Goal: Task Accomplishment & Management: Manage account settings

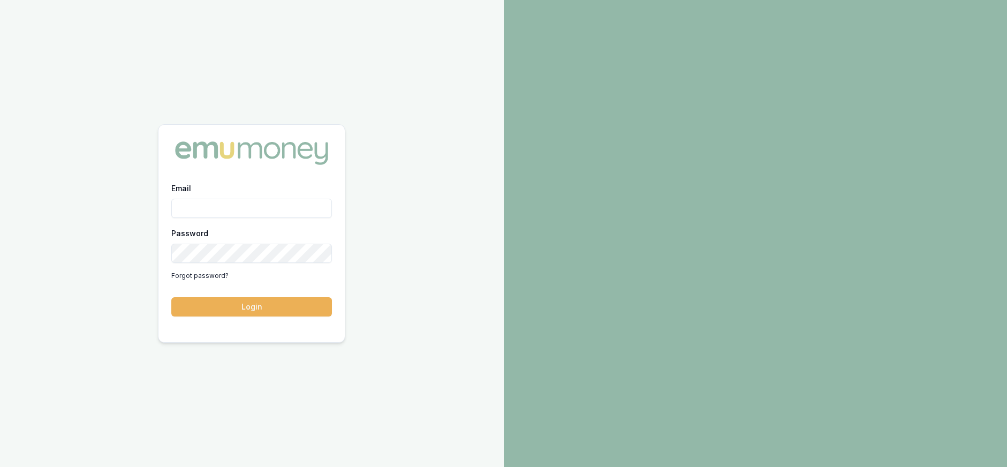
click at [218, 207] on input "Email" at bounding box center [251, 208] width 161 height 19
type input "[PERSON_NAME][EMAIL_ADDRESS][DOMAIN_NAME]"
click at [171, 297] on button "Login" at bounding box center [251, 306] width 161 height 19
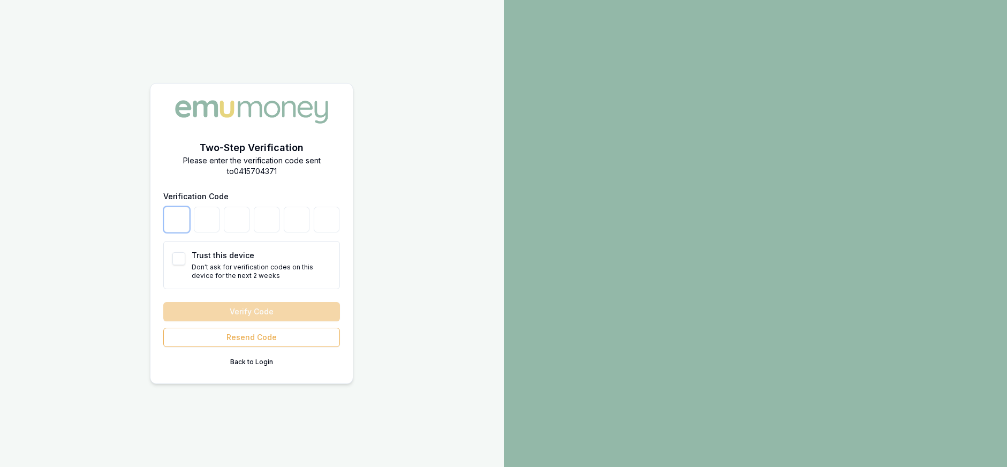
click at [181, 214] on input "number" at bounding box center [177, 220] width 26 height 26
type input "7"
type input "8"
type input "1"
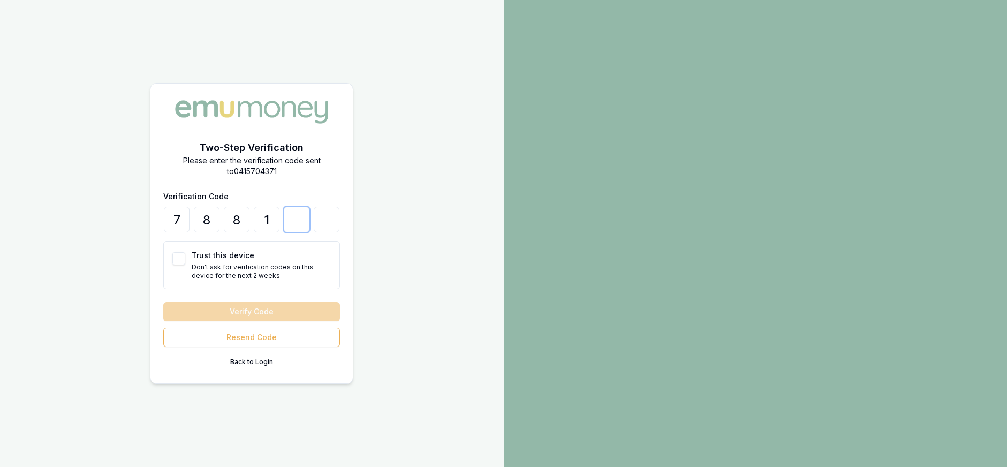
type input "9"
type input "5"
click at [207, 307] on button "Verify Code" at bounding box center [251, 311] width 177 height 19
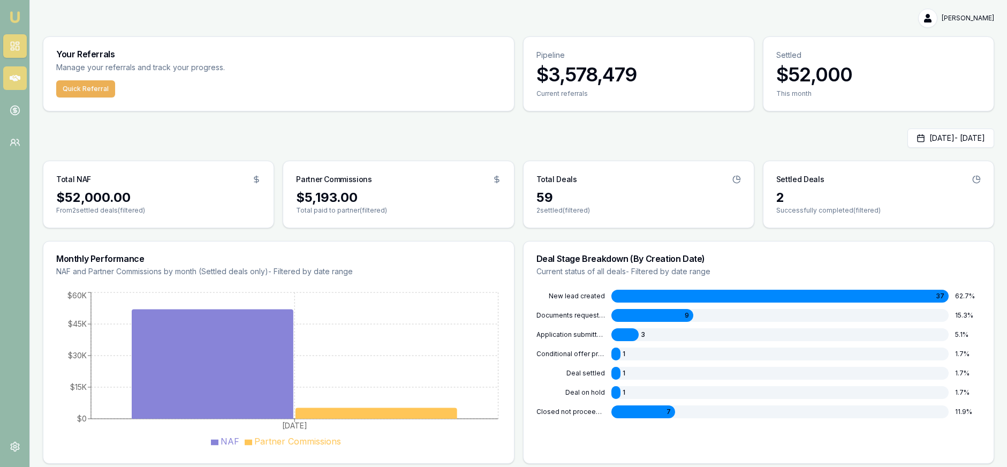
click at [13, 73] on icon at bounding box center [15, 78] width 11 height 11
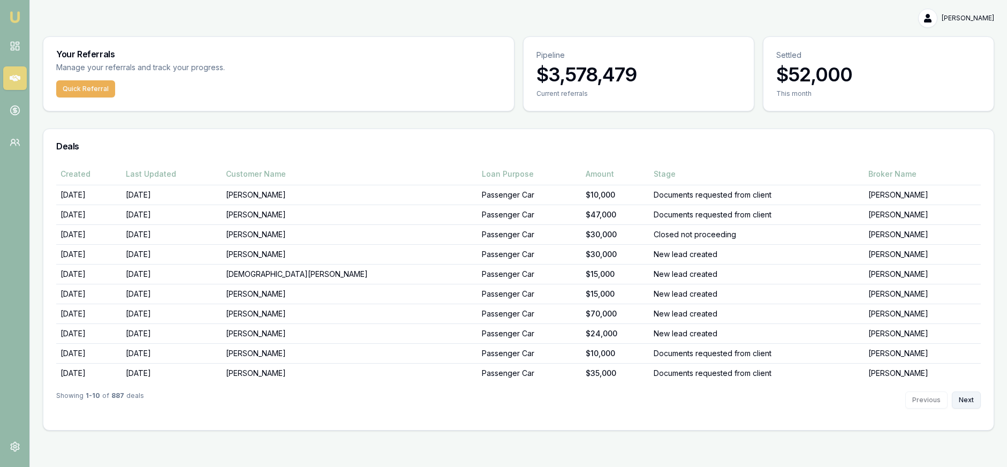
click at [964, 400] on button "Next" at bounding box center [966, 399] width 29 height 17
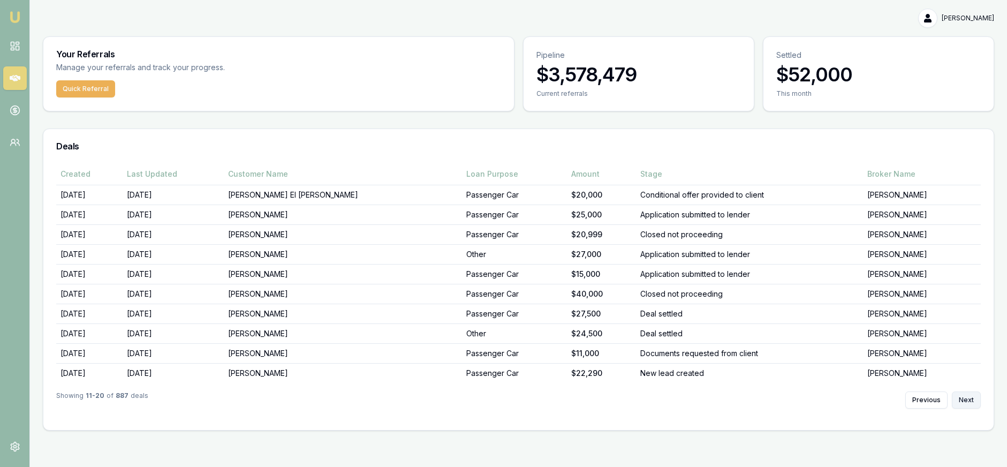
click at [964, 400] on button "Next" at bounding box center [966, 399] width 29 height 17
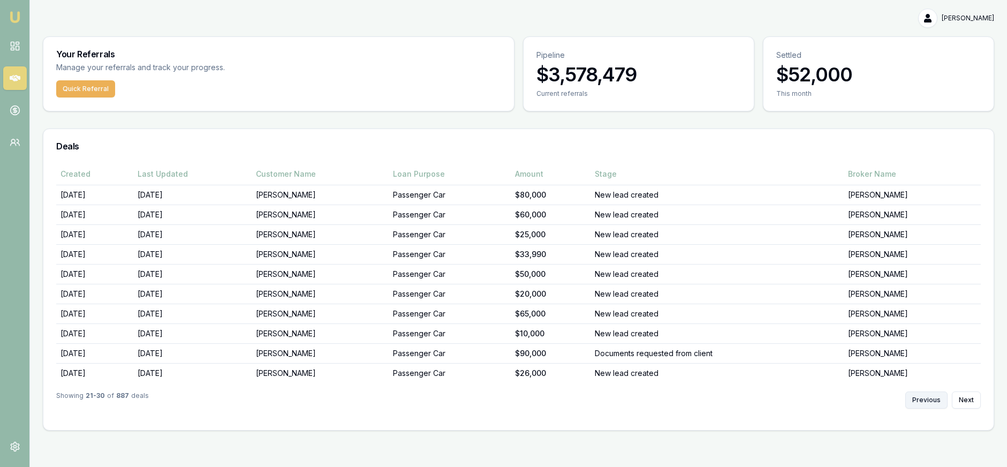
click at [937, 399] on button "Previous" at bounding box center [926, 399] width 42 height 17
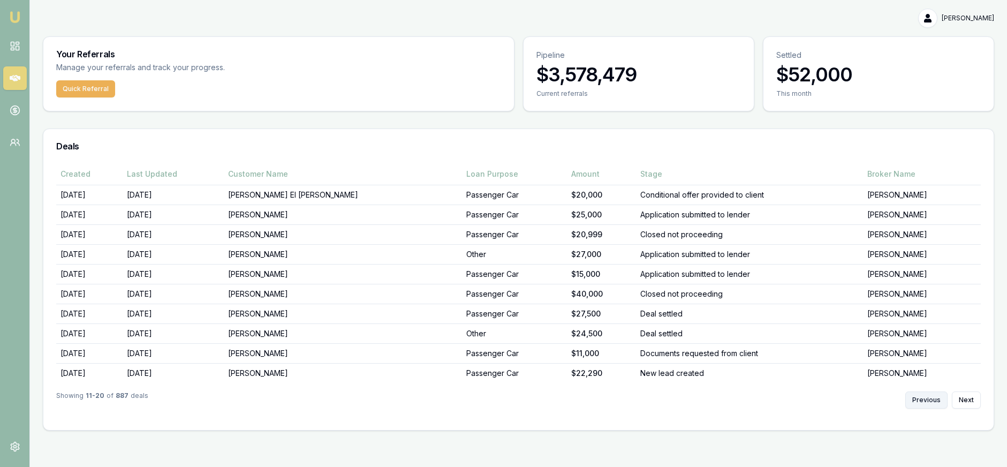
click at [942, 397] on button "Previous" at bounding box center [926, 399] width 42 height 17
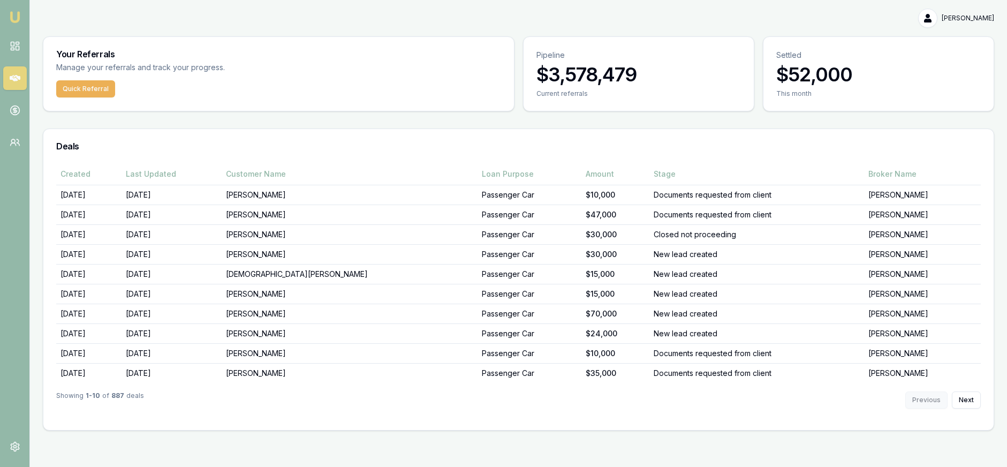
click at [942, 397] on div "Previous Next" at bounding box center [942, 399] width 75 height 17
click at [19, 18] on img at bounding box center [15, 17] width 13 height 13
